Goal: Task Accomplishment & Management: Manage account settings

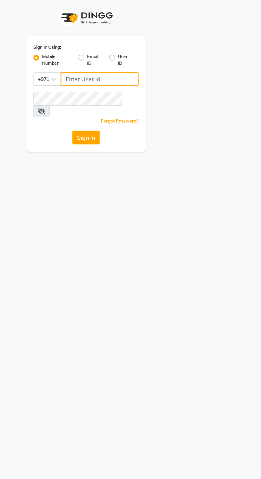
click at [133, 58] on input "Username" at bounding box center [140, 58] width 57 height 10
type input "526006747"
click at [120, 96] on button "Sign In" at bounding box center [130, 101] width 20 height 10
